Goal: Information Seeking & Learning: Check status

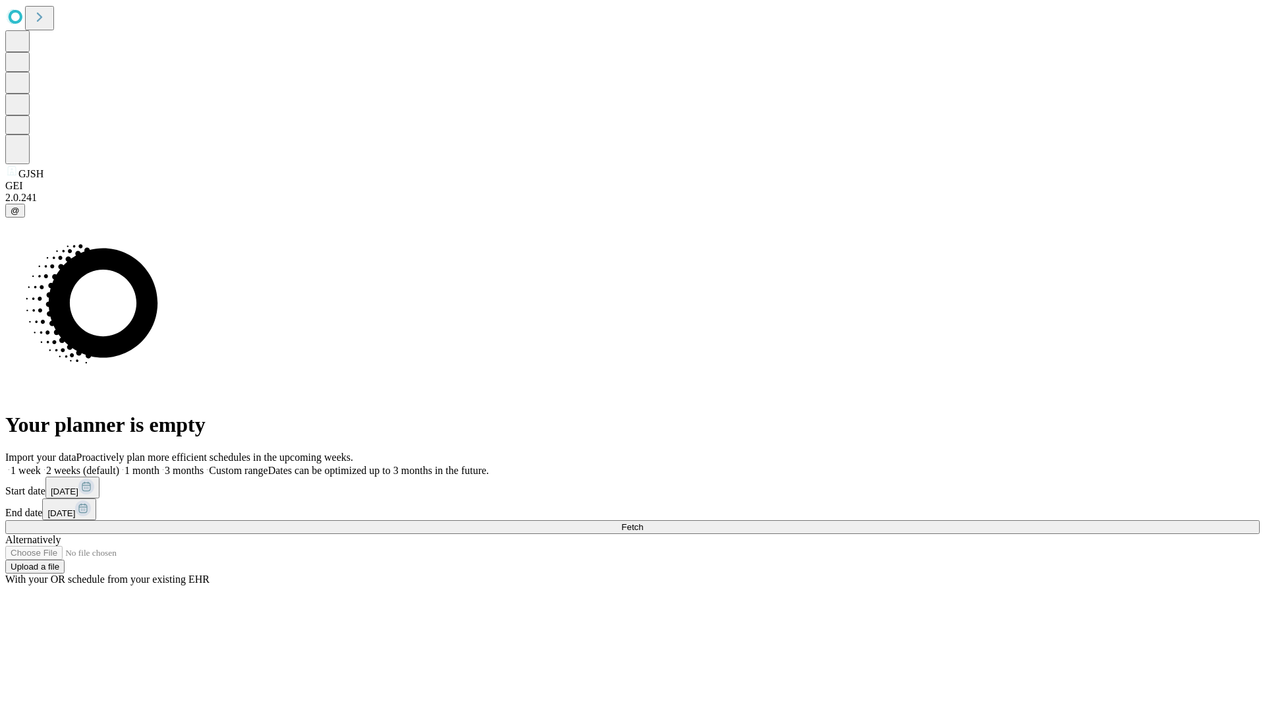
click at [643, 522] on span "Fetch" at bounding box center [632, 527] width 22 height 10
